Goal: Navigation & Orientation: Find specific page/section

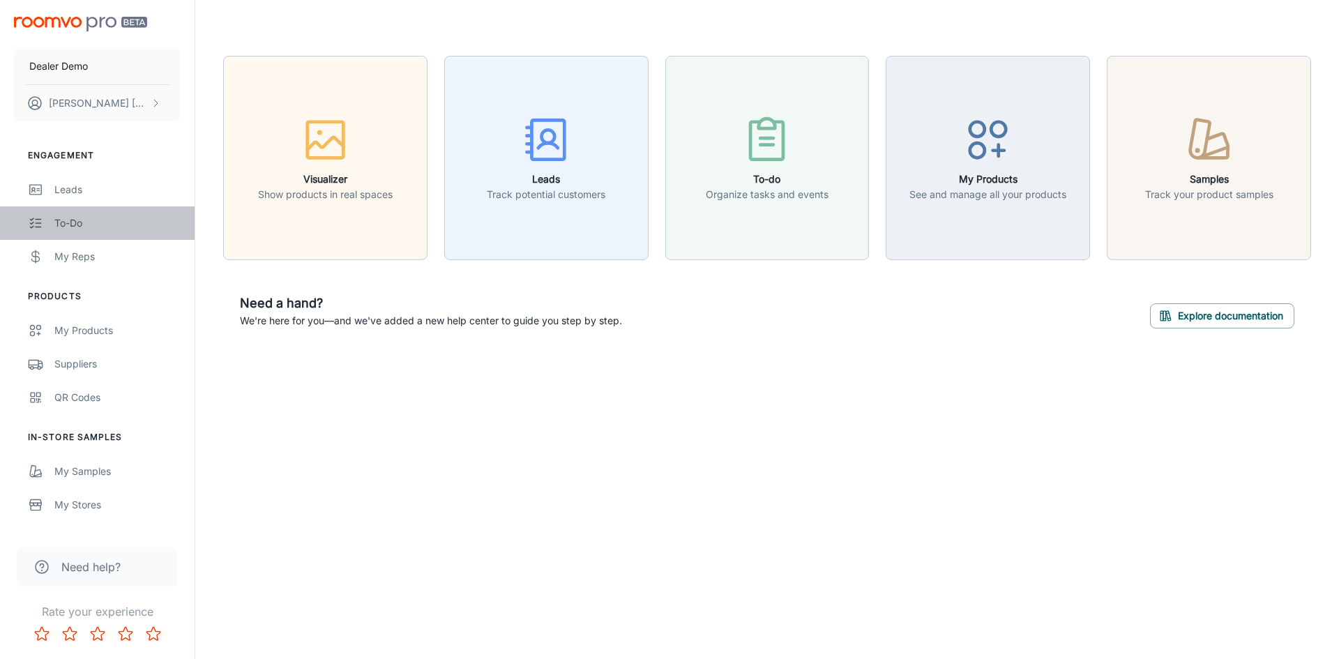
click at [138, 225] on div "To-do" at bounding box center [117, 222] width 126 height 15
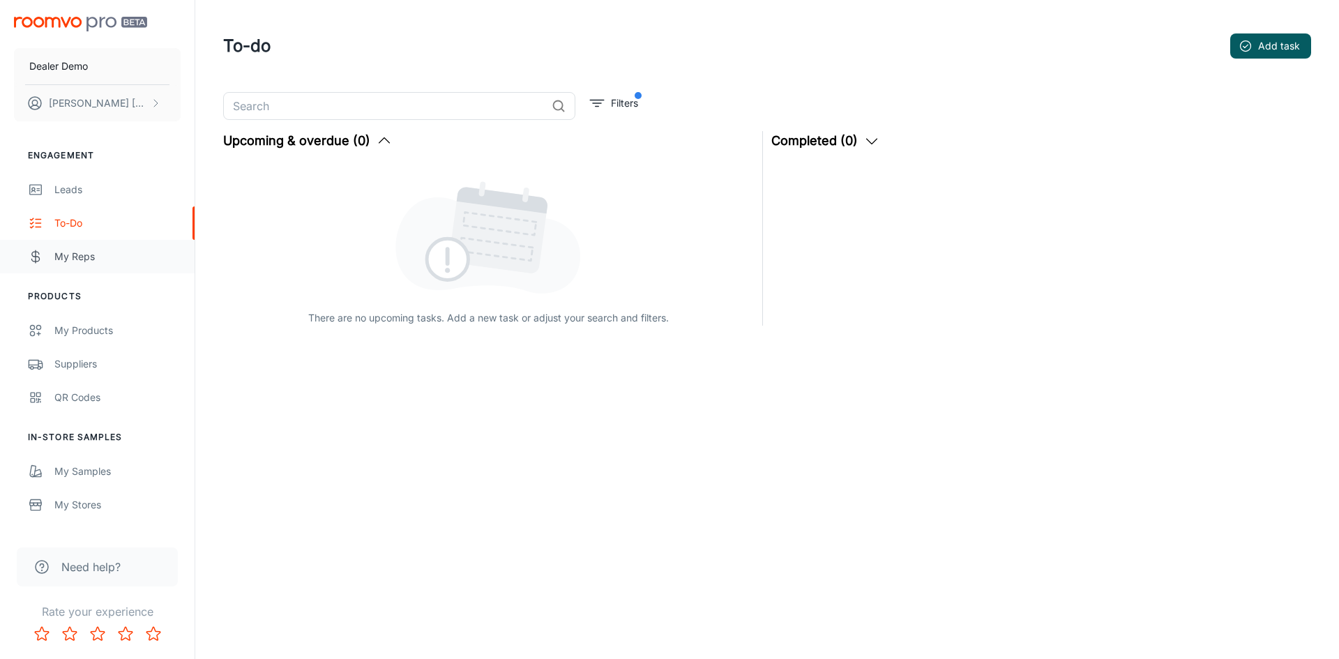
click at [123, 252] on div "My Reps" at bounding box center [117, 256] width 126 height 15
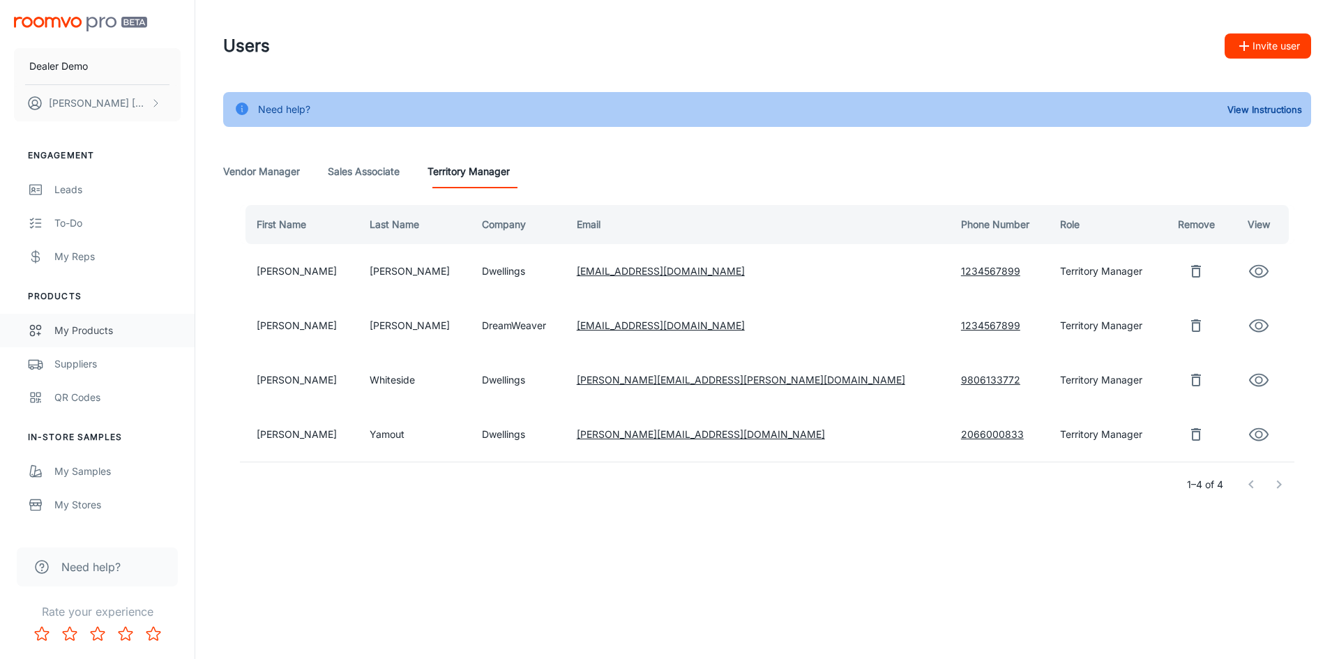
click at [75, 335] on div "My Products" at bounding box center [117, 330] width 126 height 15
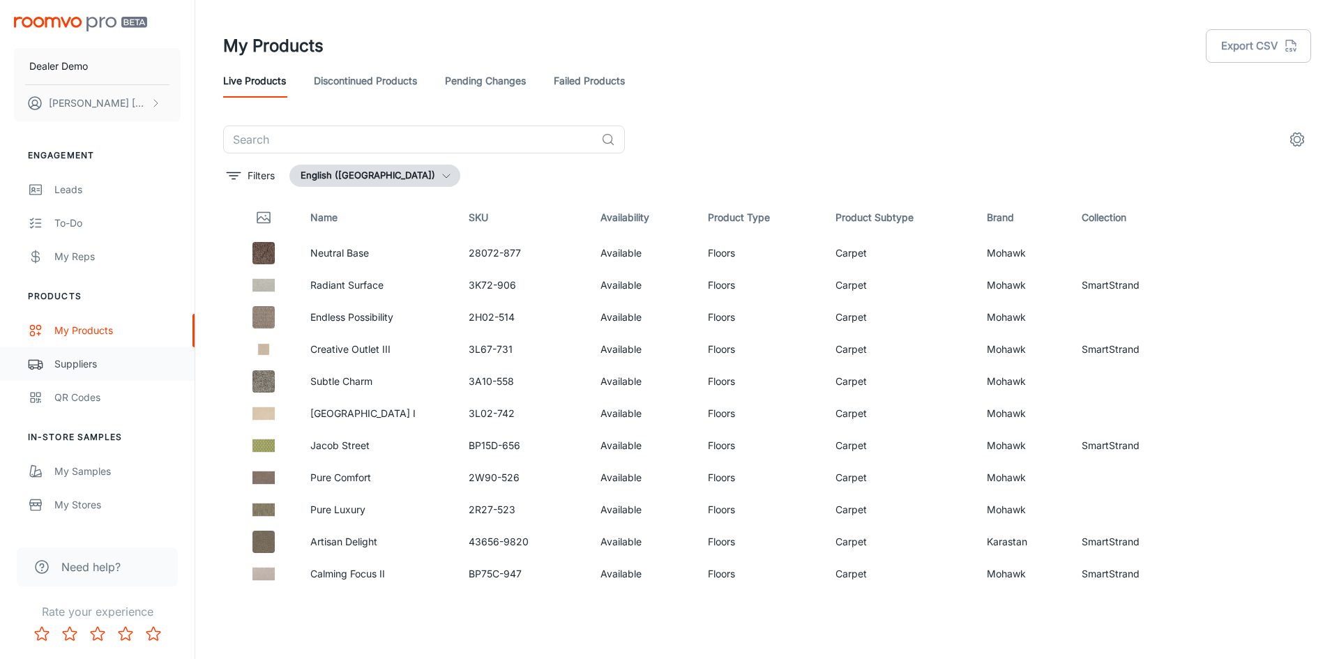
click at [82, 360] on div "Suppliers" at bounding box center [117, 363] width 126 height 15
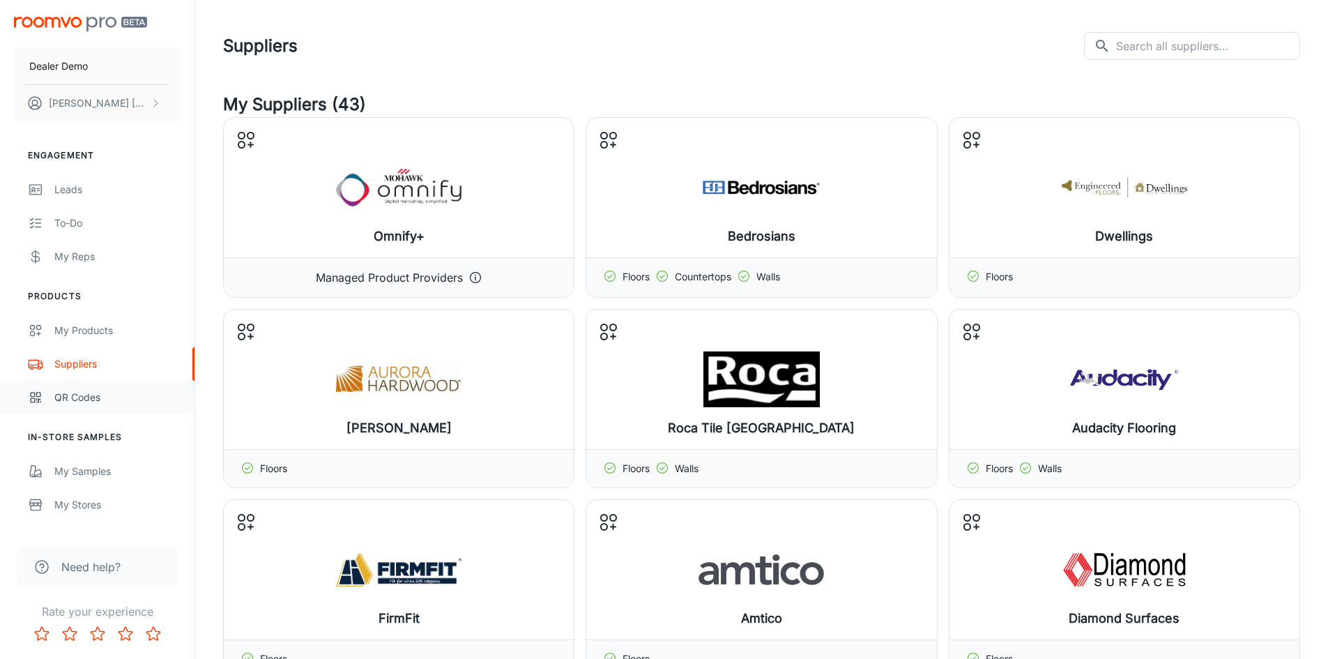
click at [114, 402] on div "QR Codes" at bounding box center [117, 397] width 126 height 15
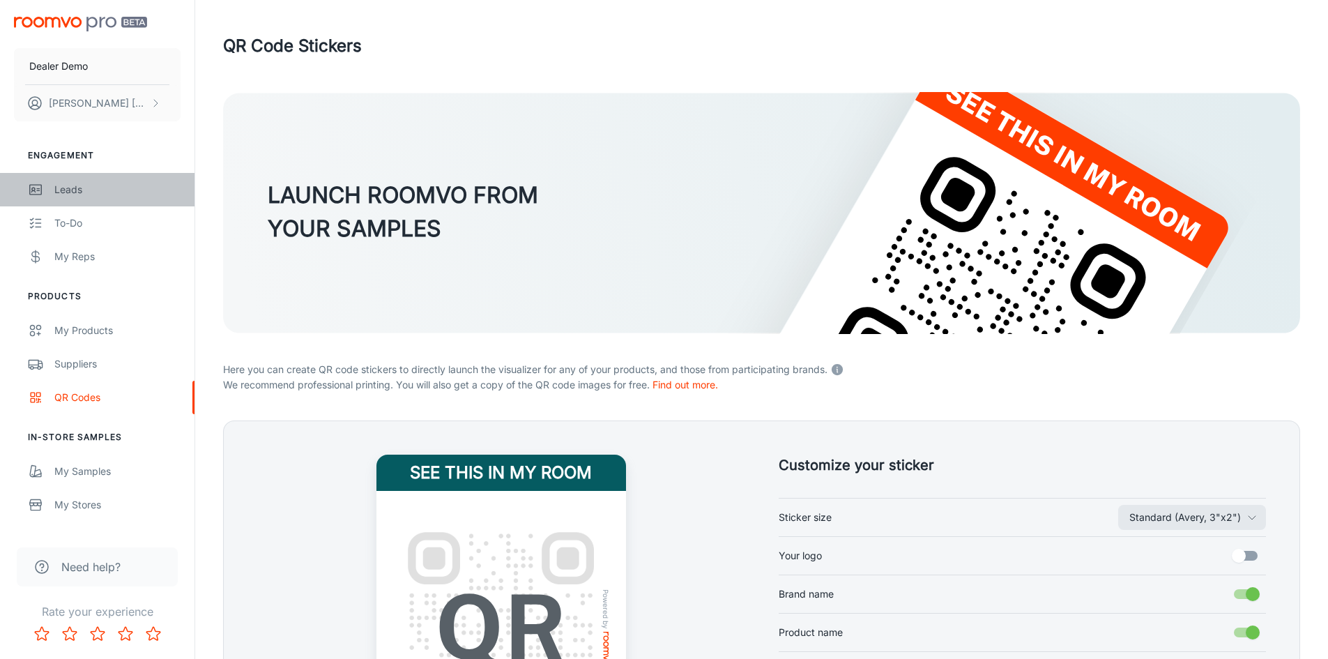
click at [121, 183] on div "Leads" at bounding box center [117, 189] width 126 height 15
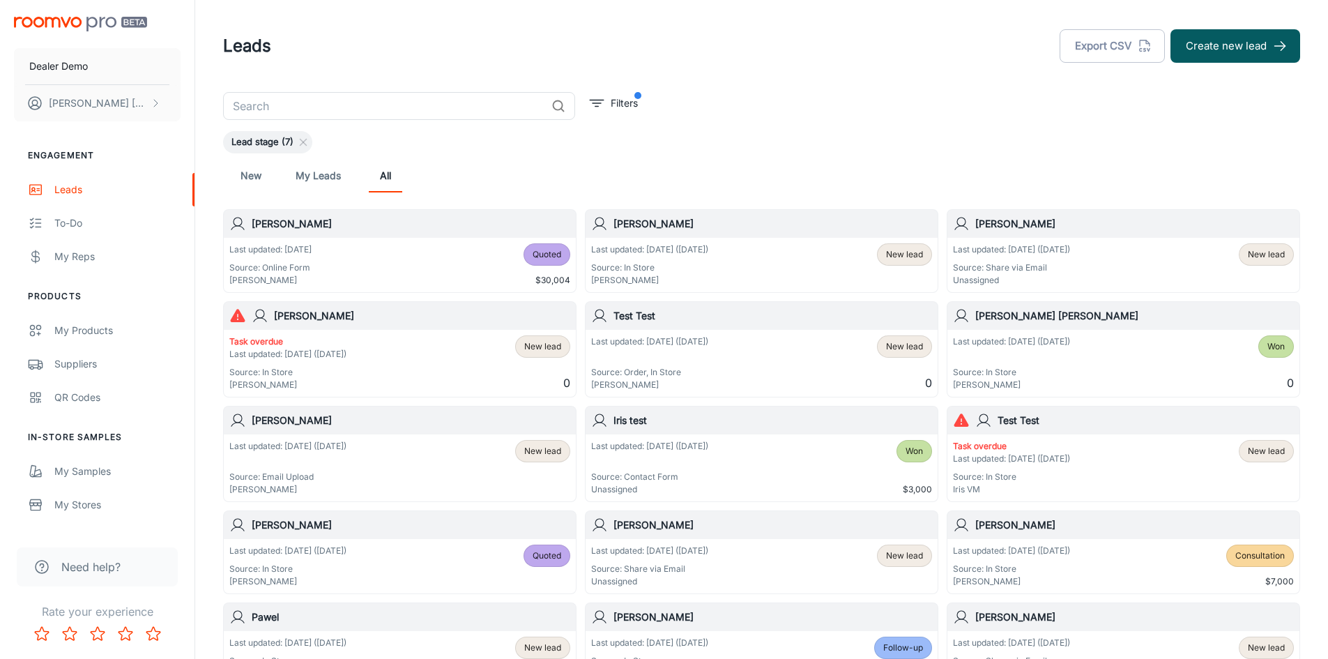
click at [743, 247] on div "Last updated: [DATE] ([DATE]) Source: In Store [PERSON_NAME] New lead" at bounding box center [761, 264] width 341 height 43
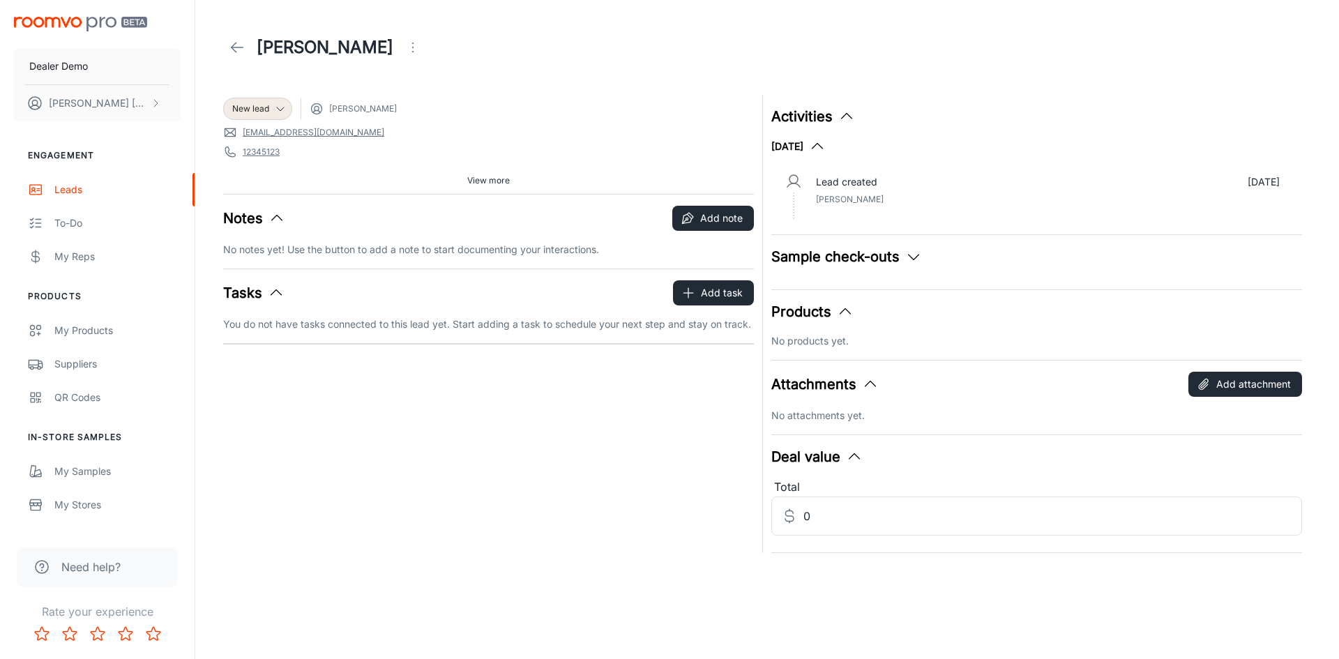
click at [847, 310] on icon "button" at bounding box center [845, 311] width 17 height 17
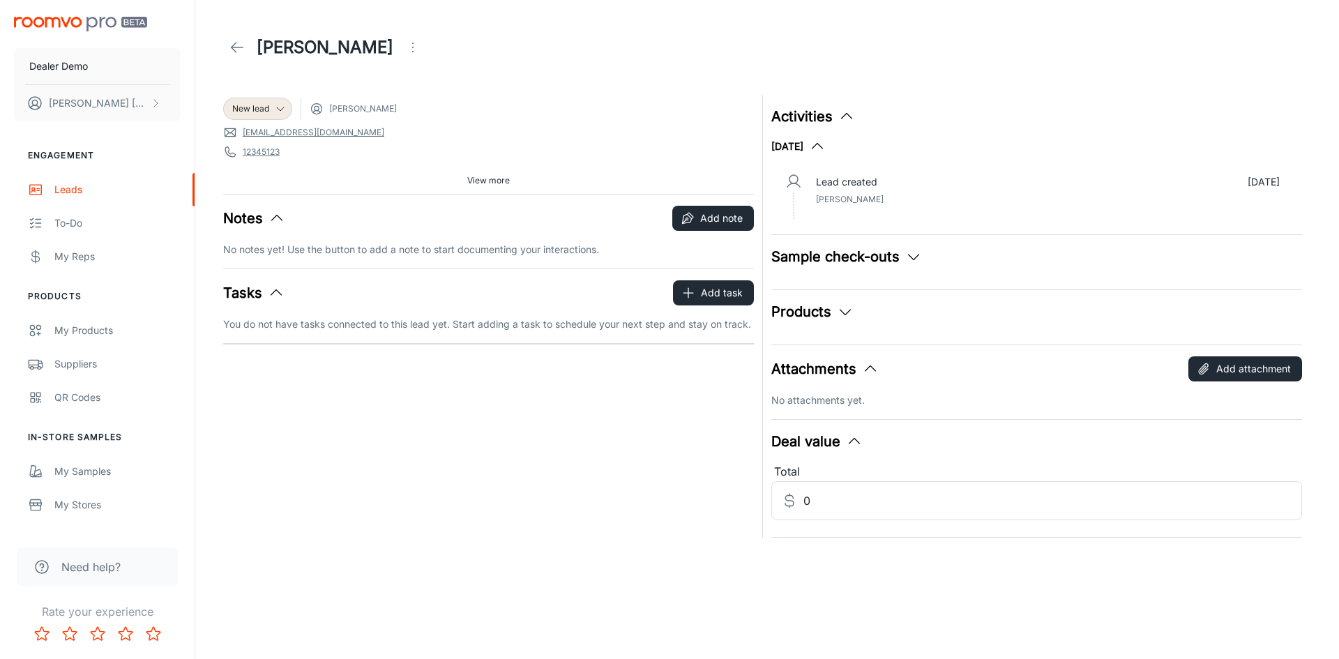
click at [845, 310] on icon "button" at bounding box center [845, 311] width 17 height 17
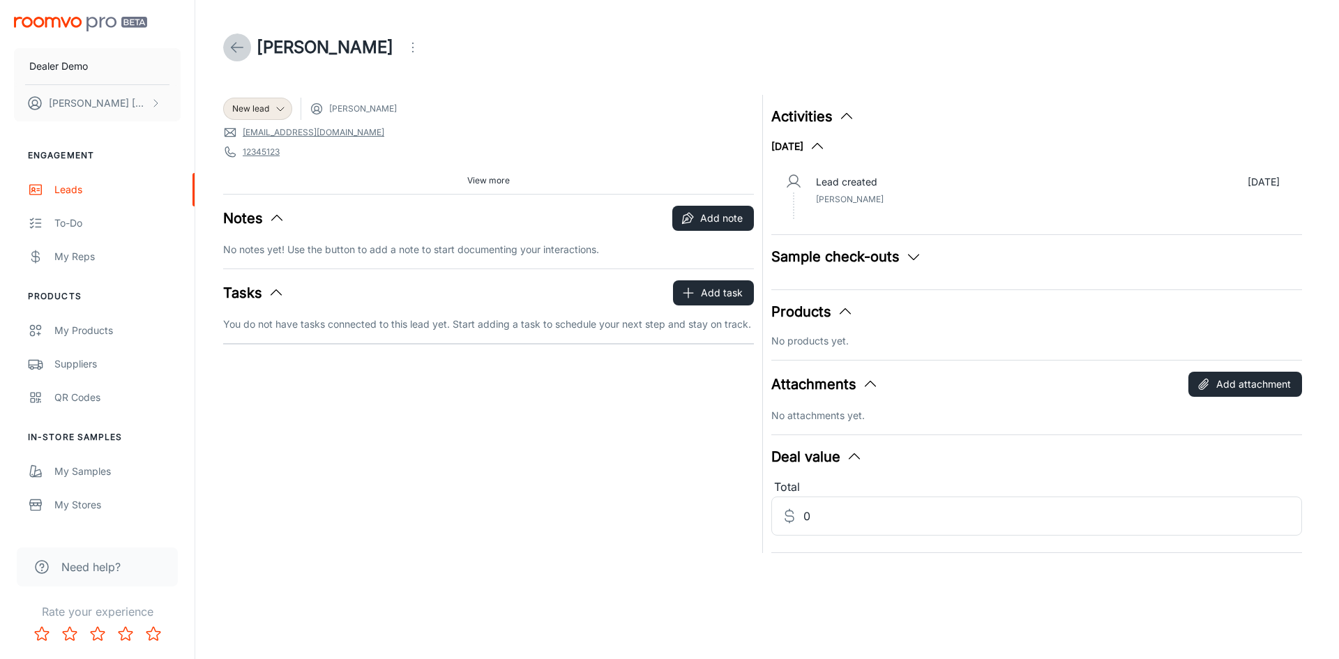
click at [249, 48] on link at bounding box center [237, 47] width 28 height 28
